Goal: Task Accomplishment & Management: Manage account settings

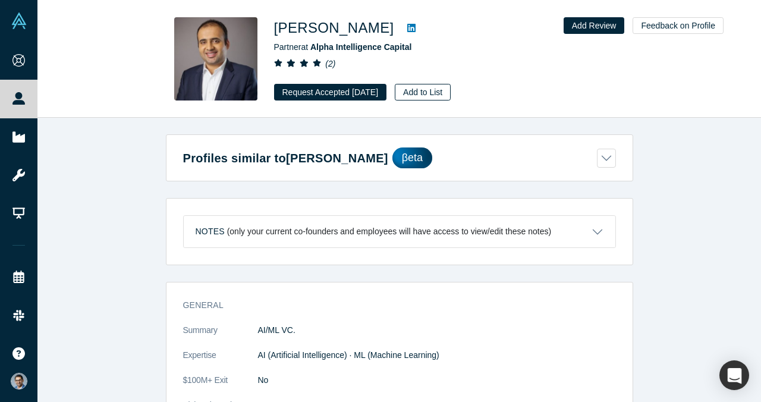
drag, startPoint x: 0, startPoint y: 0, endPoint x: 432, endPoint y: 96, distance: 442.6
click at [432, 96] on button "Add to List" at bounding box center [423, 92] width 56 height 17
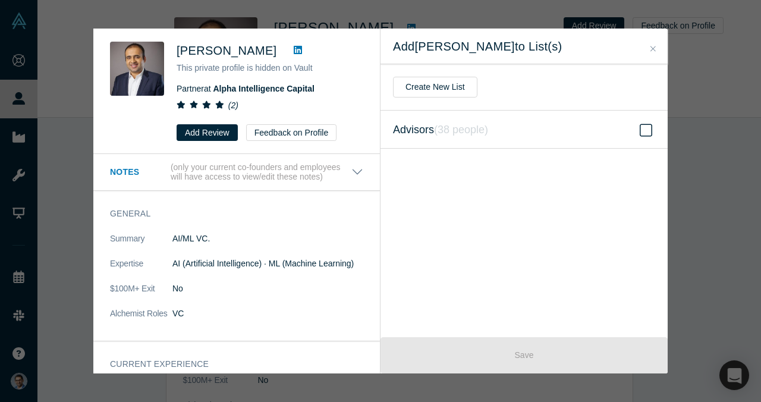
click at [467, 143] on label "Advisors ( 38 people )" at bounding box center [523, 130] width 287 height 38
click at [0, 0] on input "Advisors ( 38 people )" at bounding box center [0, 0] width 0 height 0
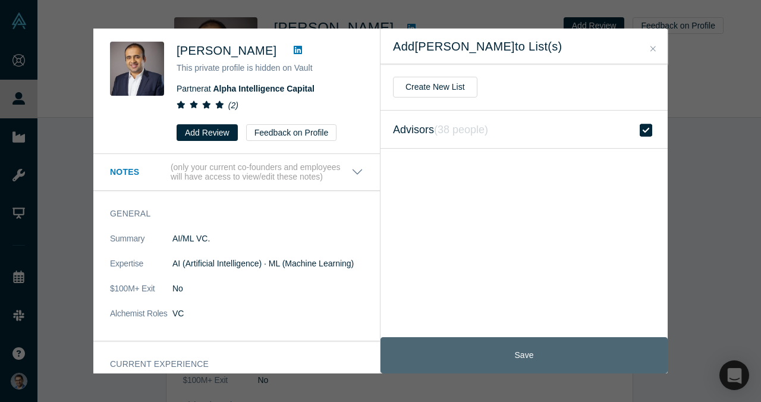
click at [489, 347] on button "Save" at bounding box center [523, 355] width 287 height 36
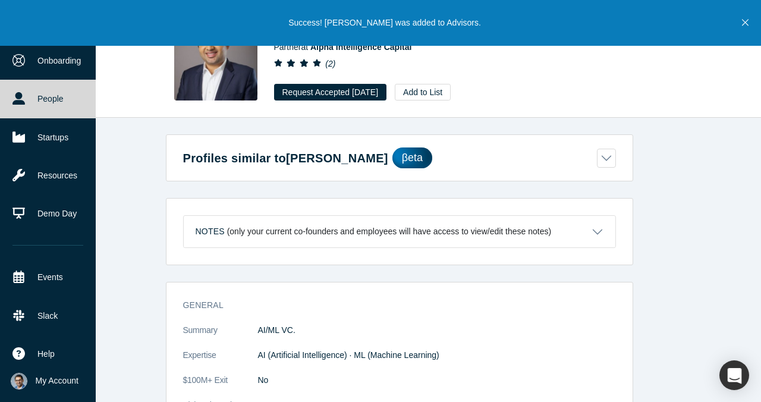
click at [8, 96] on link "People" at bounding box center [48, 99] width 96 height 38
